Goal: Navigation & Orientation: Understand site structure

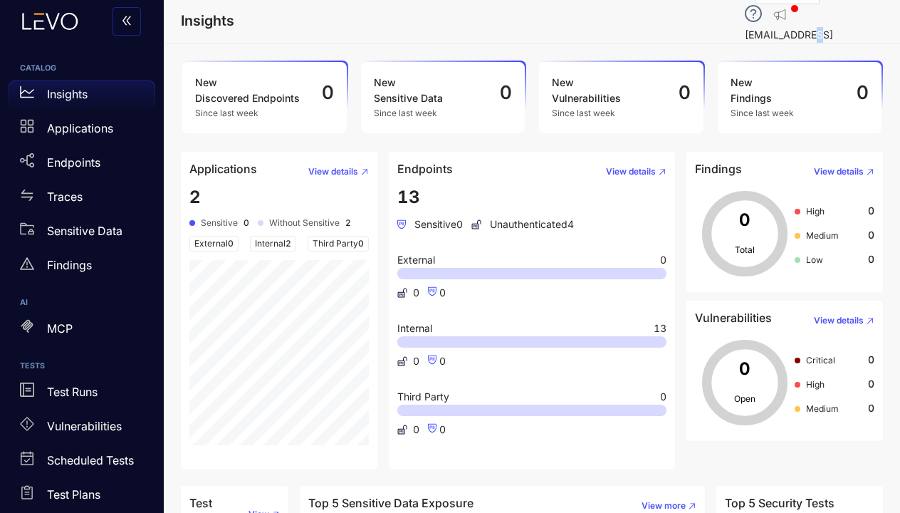
click at [794, 27] on p "[EMAIL_ADDRESS][DOMAIN_NAME]" at bounding box center [814, 42] width 138 height 31
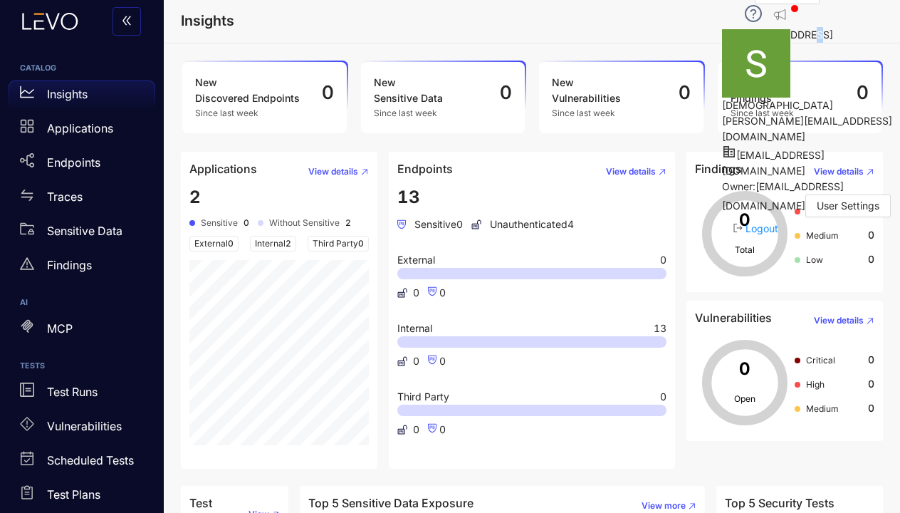
click at [71, 91] on p "Insights" at bounding box center [67, 94] width 41 height 18
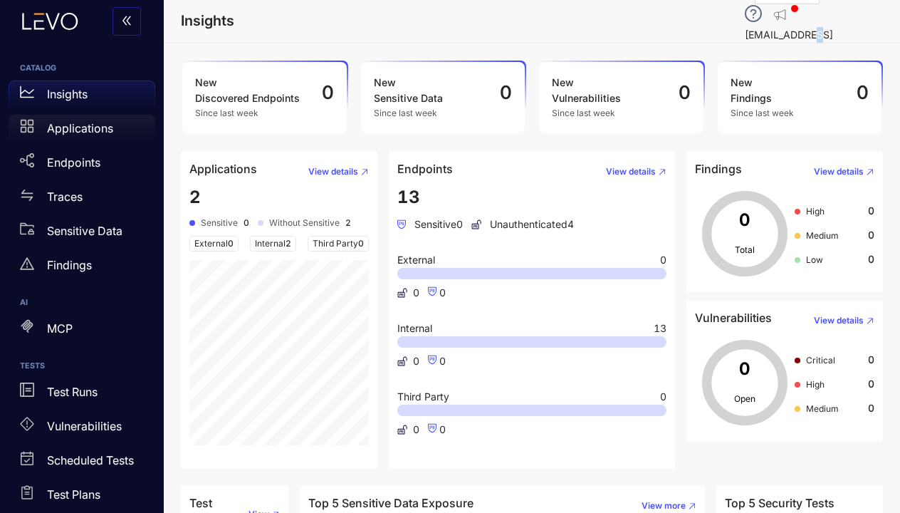
click at [80, 142] on link "Applications" at bounding box center [82, 132] width 147 height 34
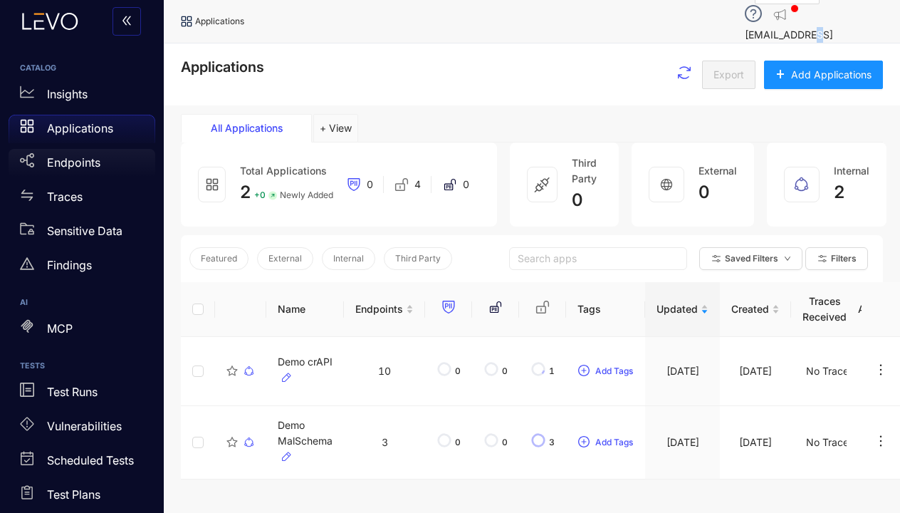
click at [124, 153] on div "Endpoints" at bounding box center [82, 163] width 147 height 28
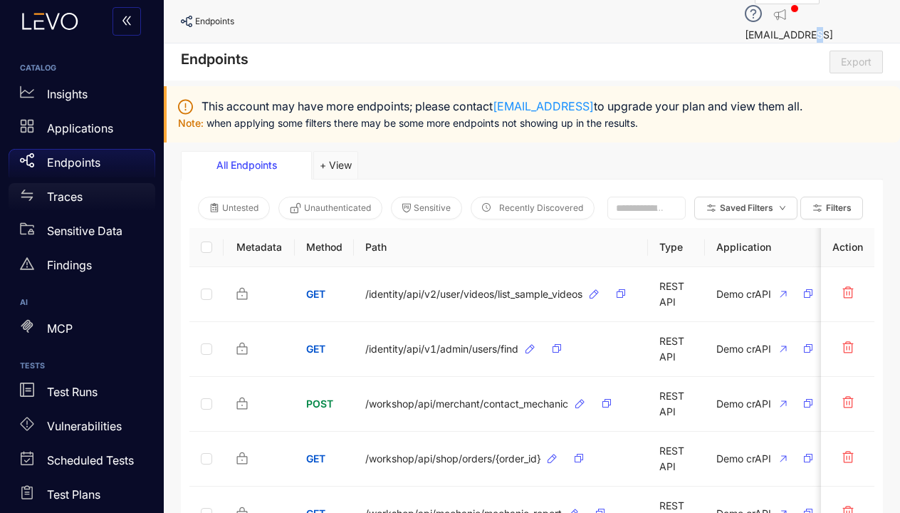
click at [116, 187] on div "Traces" at bounding box center [82, 197] width 147 height 28
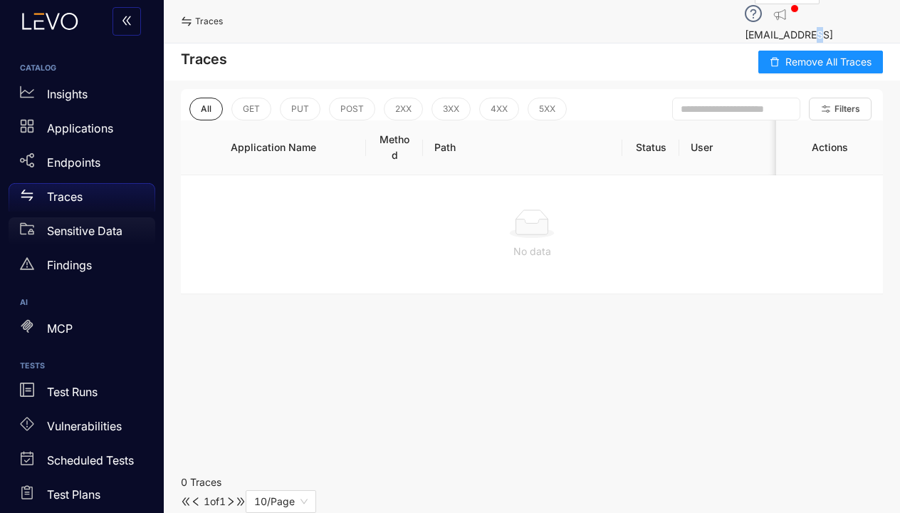
click at [100, 231] on p "Sensitive Data" at bounding box center [84, 231] width 75 height 18
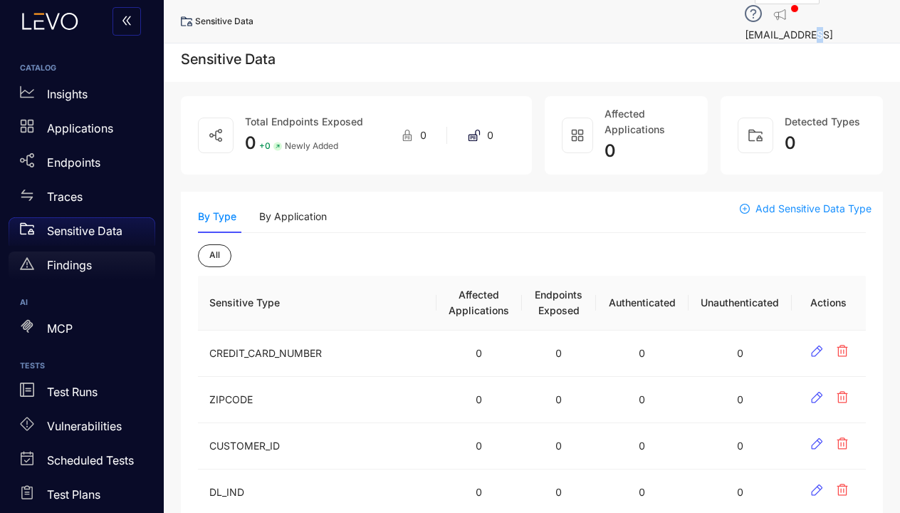
click at [83, 267] on p "Findings" at bounding box center [69, 265] width 45 height 18
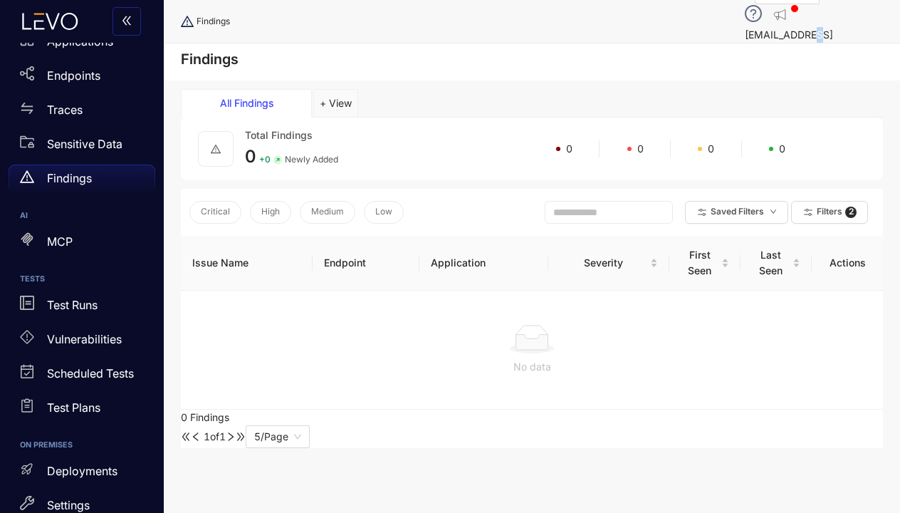
scroll to position [179, 0]
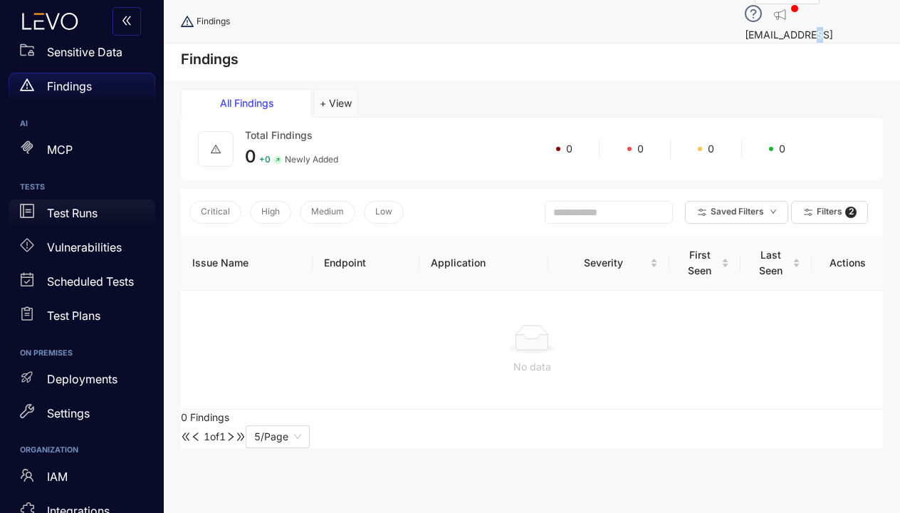
click at [100, 206] on div "Test Runs" at bounding box center [82, 213] width 147 height 28
